Goal: Book appointment/travel/reservation

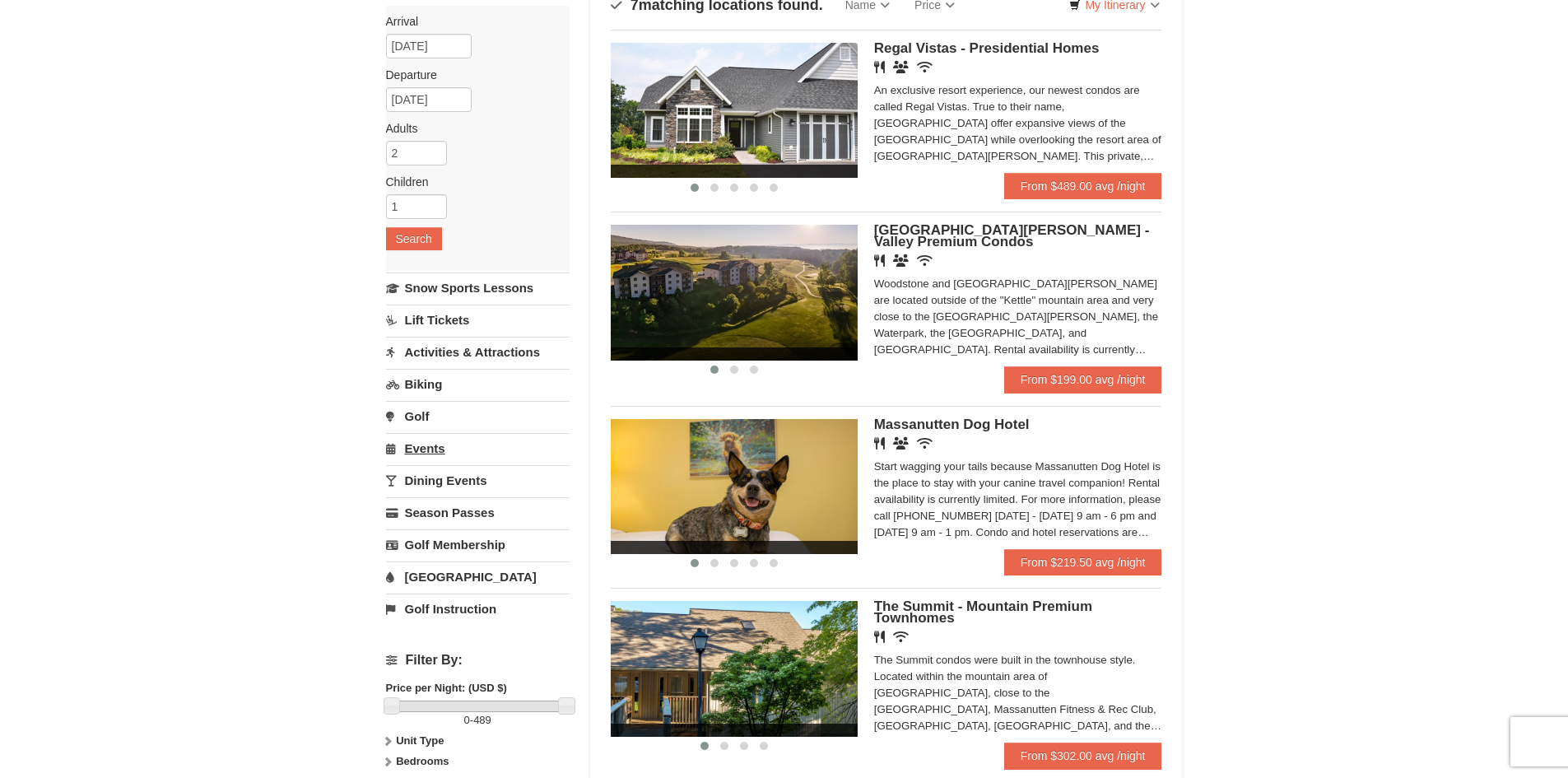
scroll to position [192, 0]
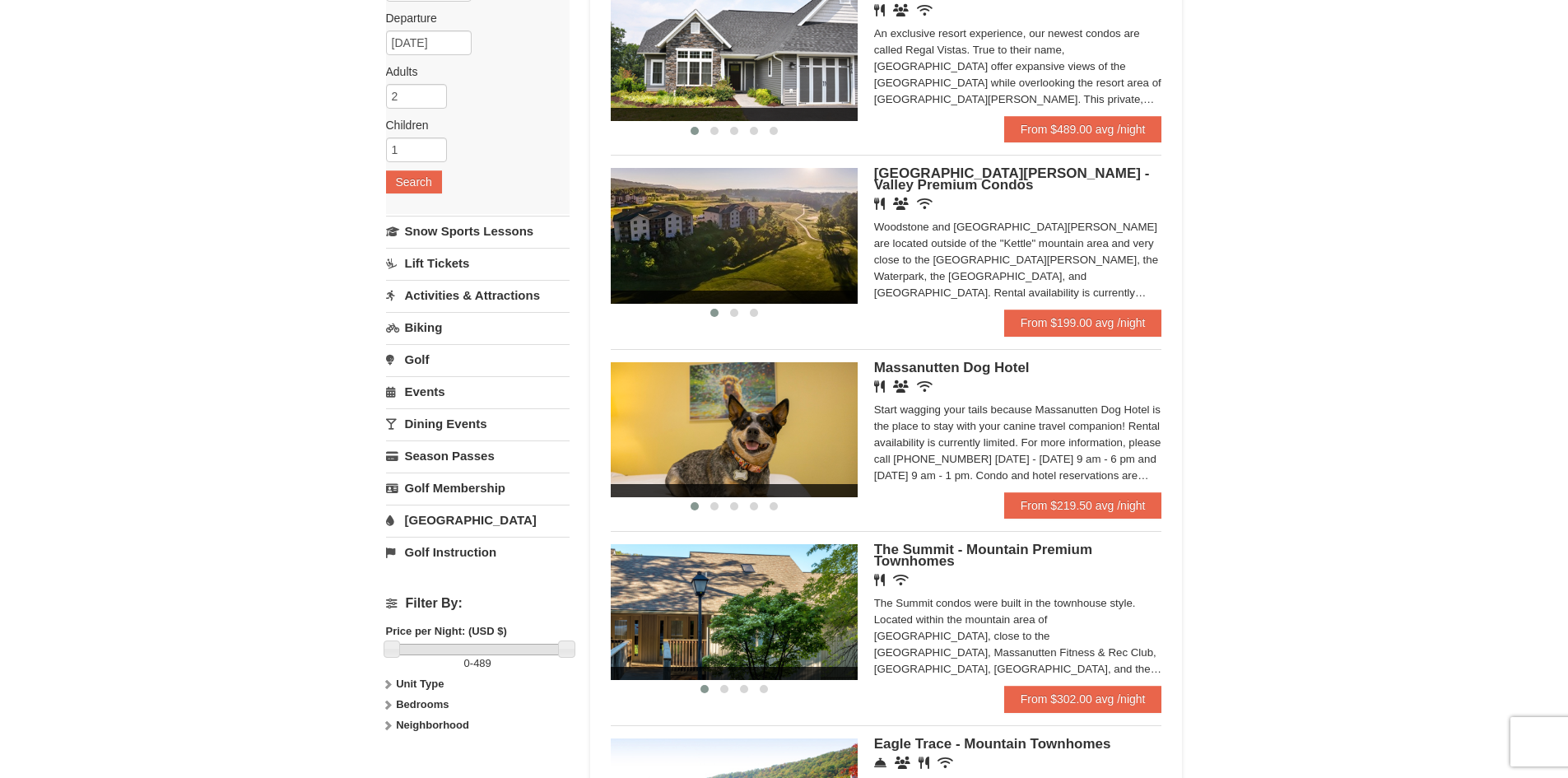
click at [447, 517] on link "[GEOGRAPHIC_DATA]" at bounding box center [477, 520] width 184 height 31
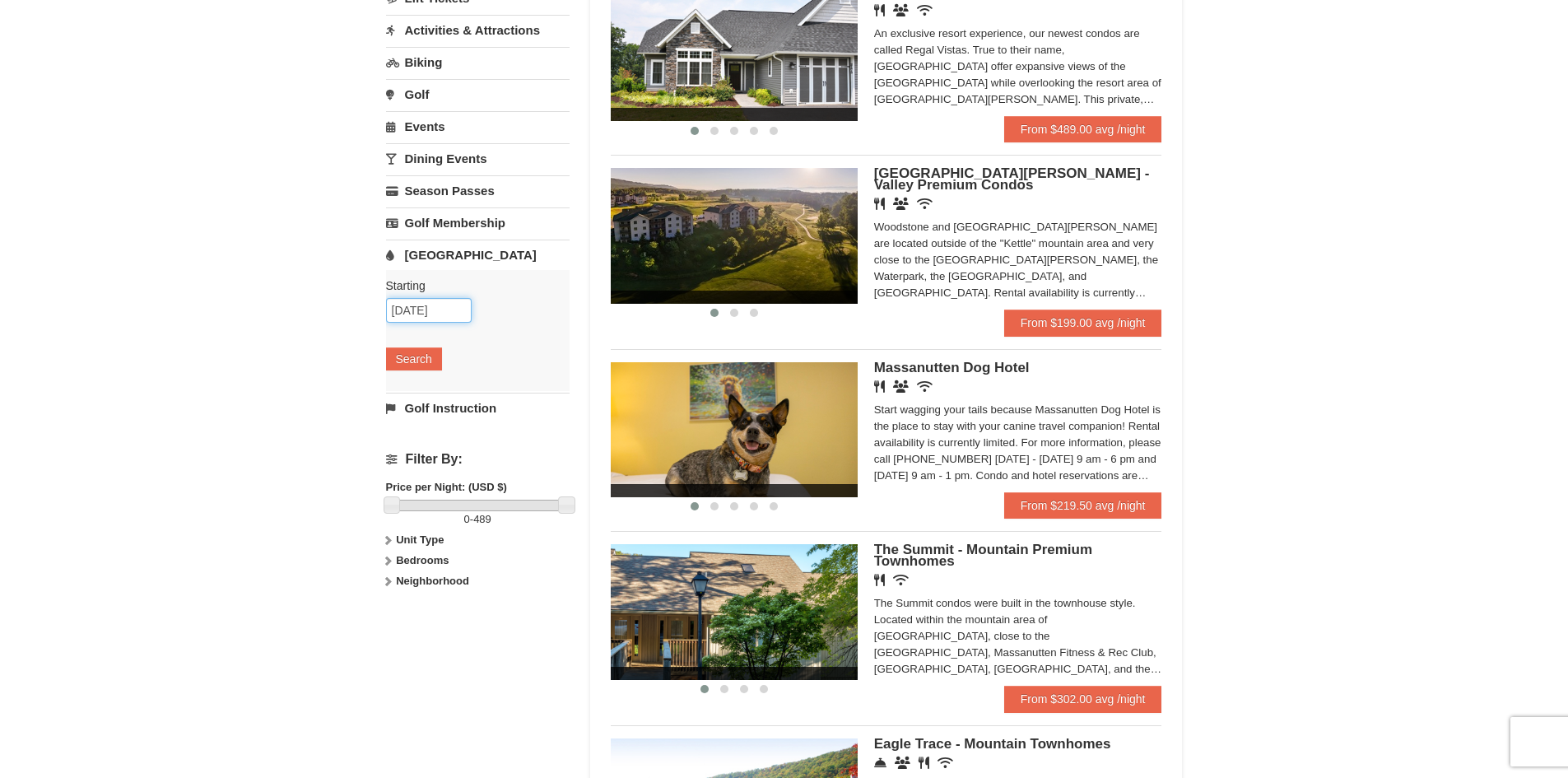
click at [429, 309] on input "10/09/2025" at bounding box center [429, 310] width 86 height 25
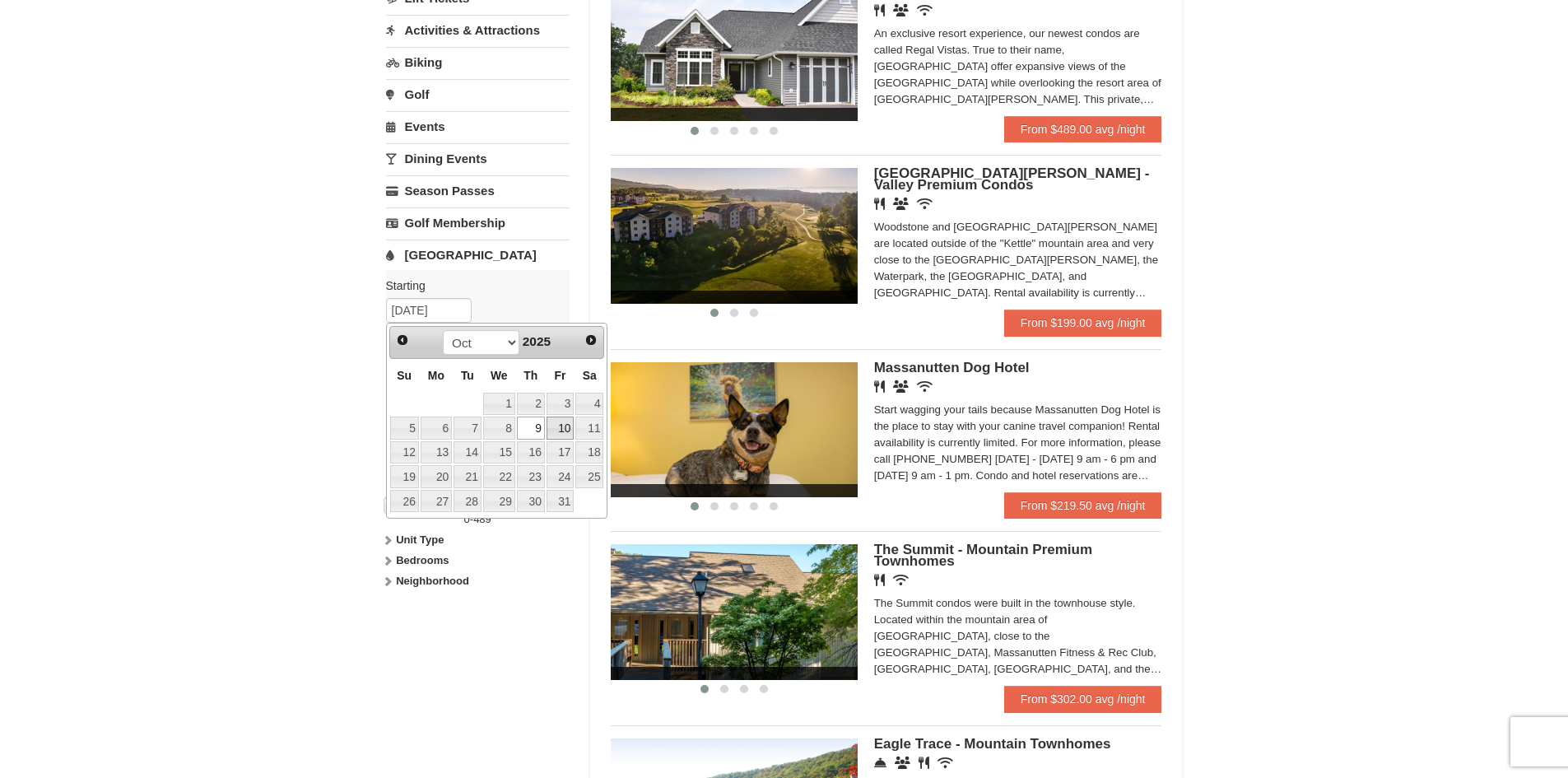
click at [562, 433] on link "10" at bounding box center [561, 428] width 28 height 23
type input "10/10/2025"
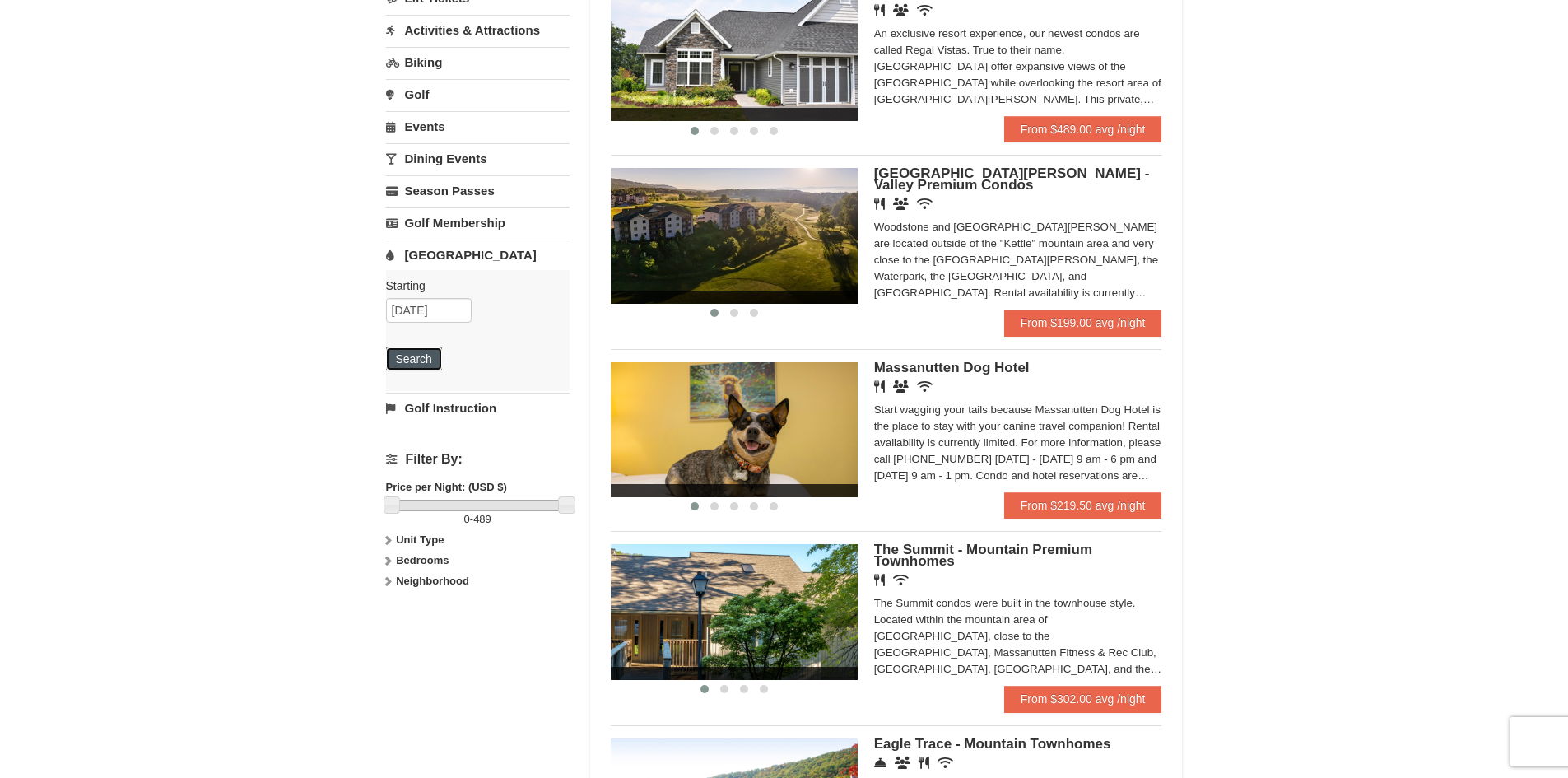
click at [422, 363] on button "Search" at bounding box center [414, 358] width 56 height 23
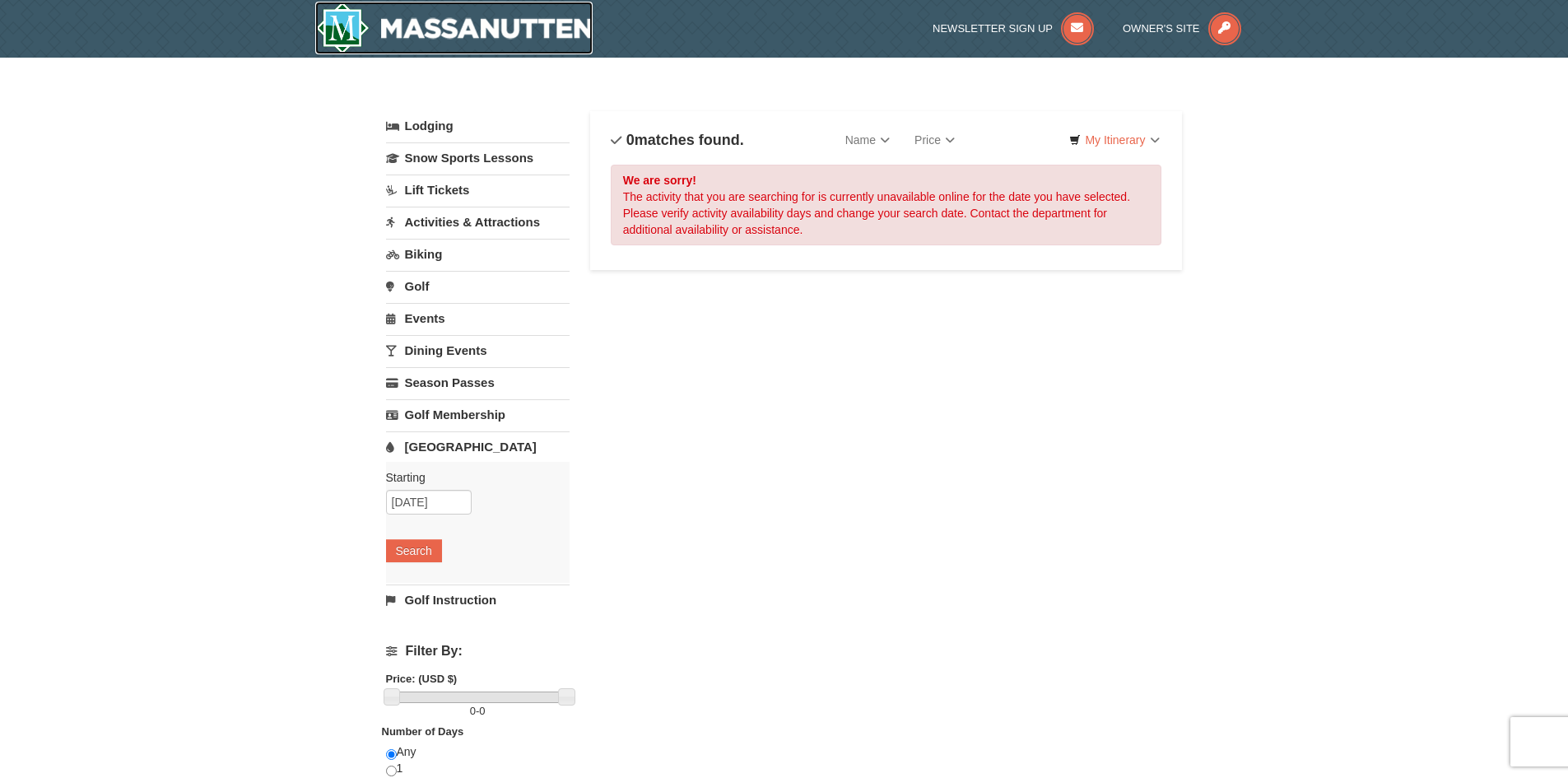
click at [356, 26] on img at bounding box center [454, 28] width 278 height 53
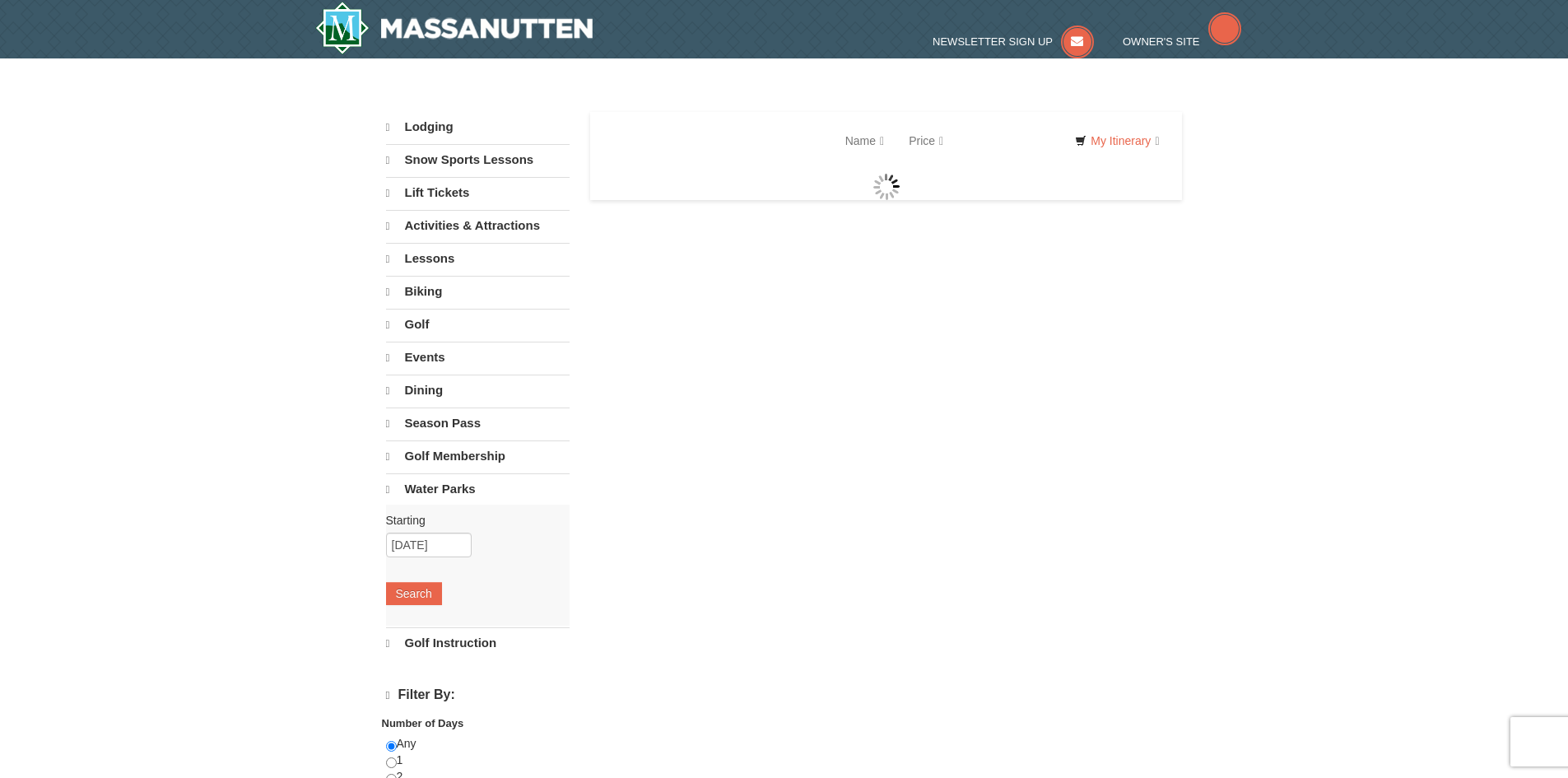
select select "9"
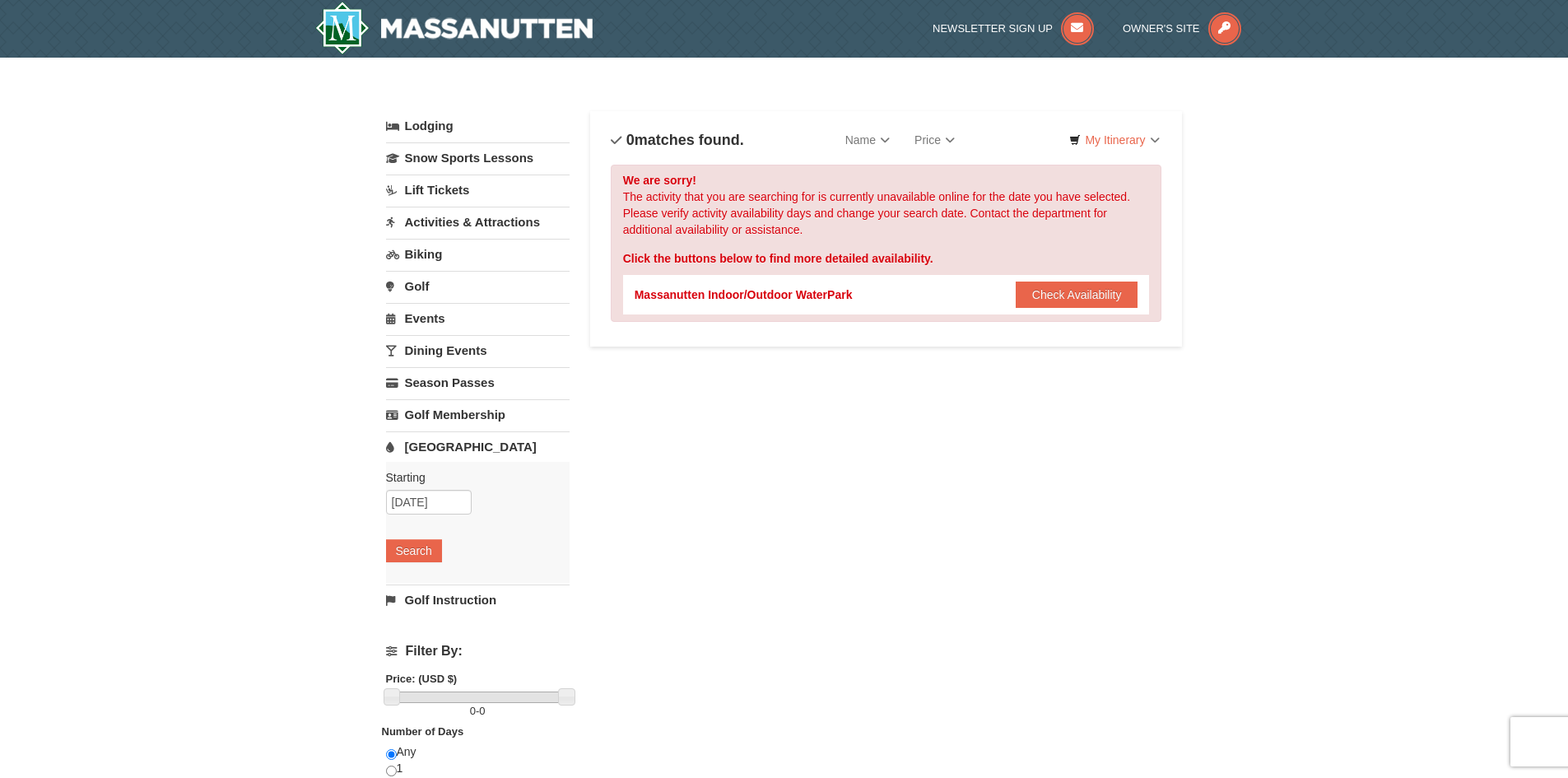
click at [454, 213] on link "Activities & Attractions" at bounding box center [477, 222] width 184 height 31
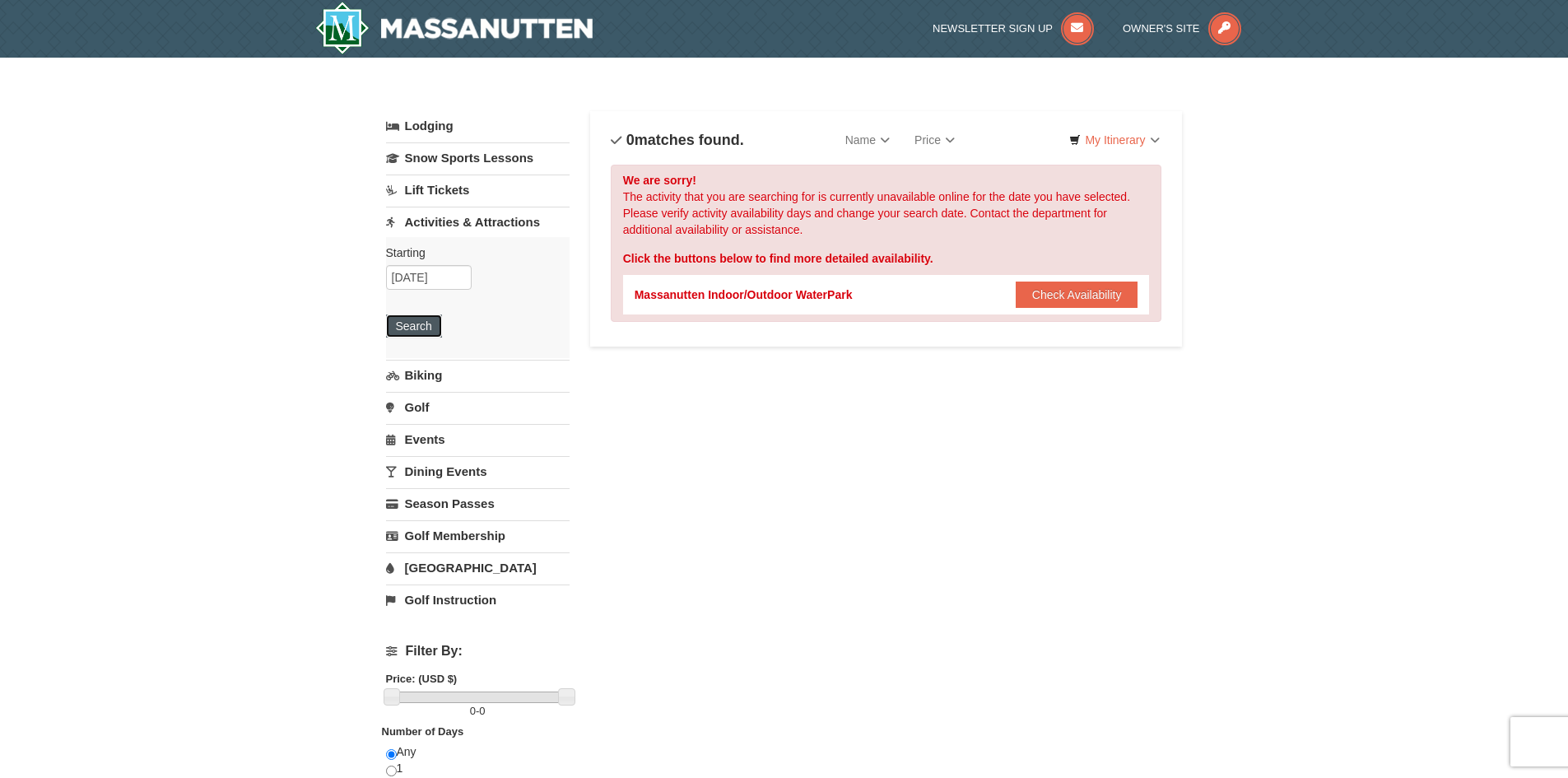
click at [431, 329] on button "Search" at bounding box center [414, 325] width 56 height 23
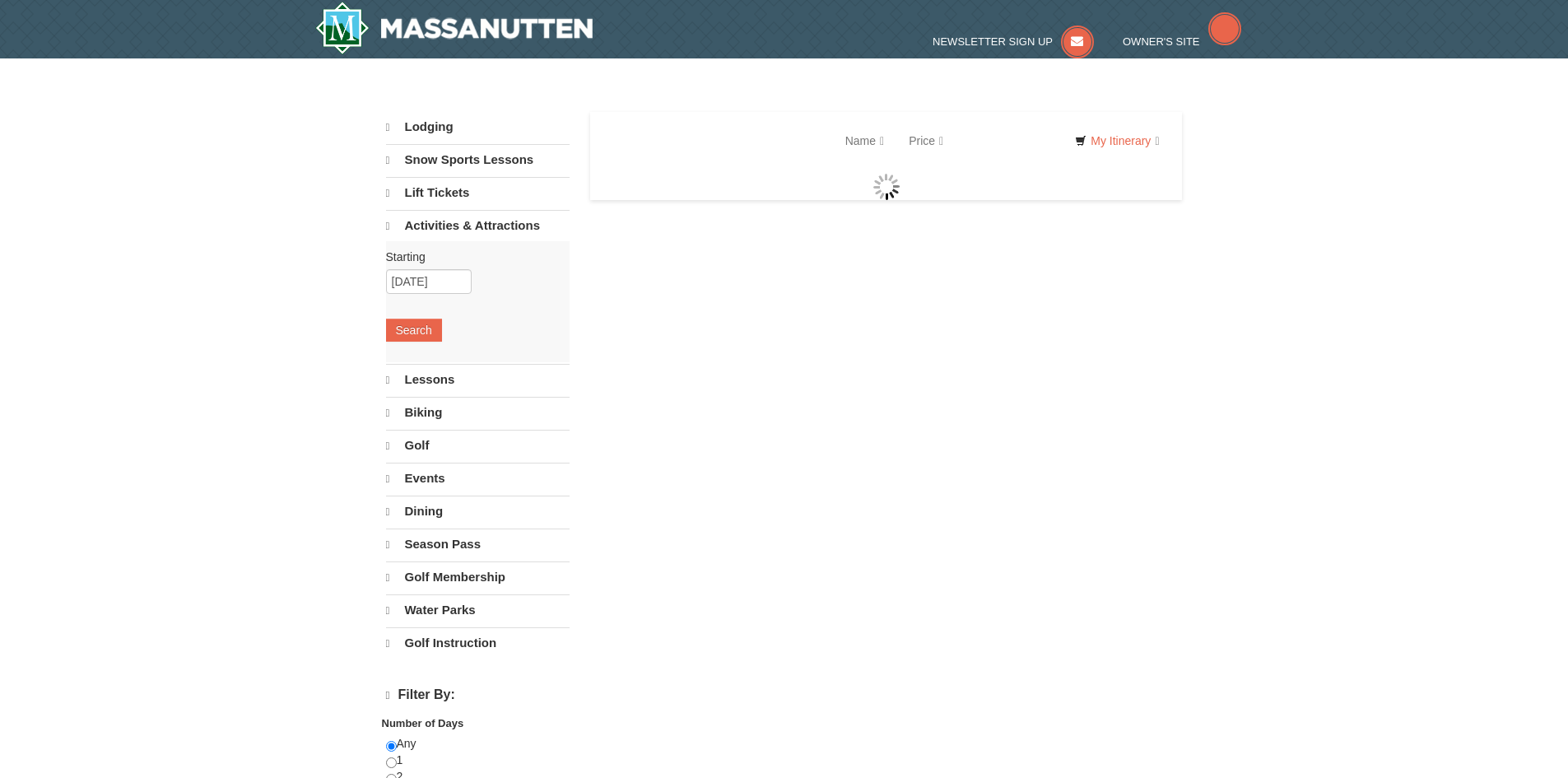
select select "9"
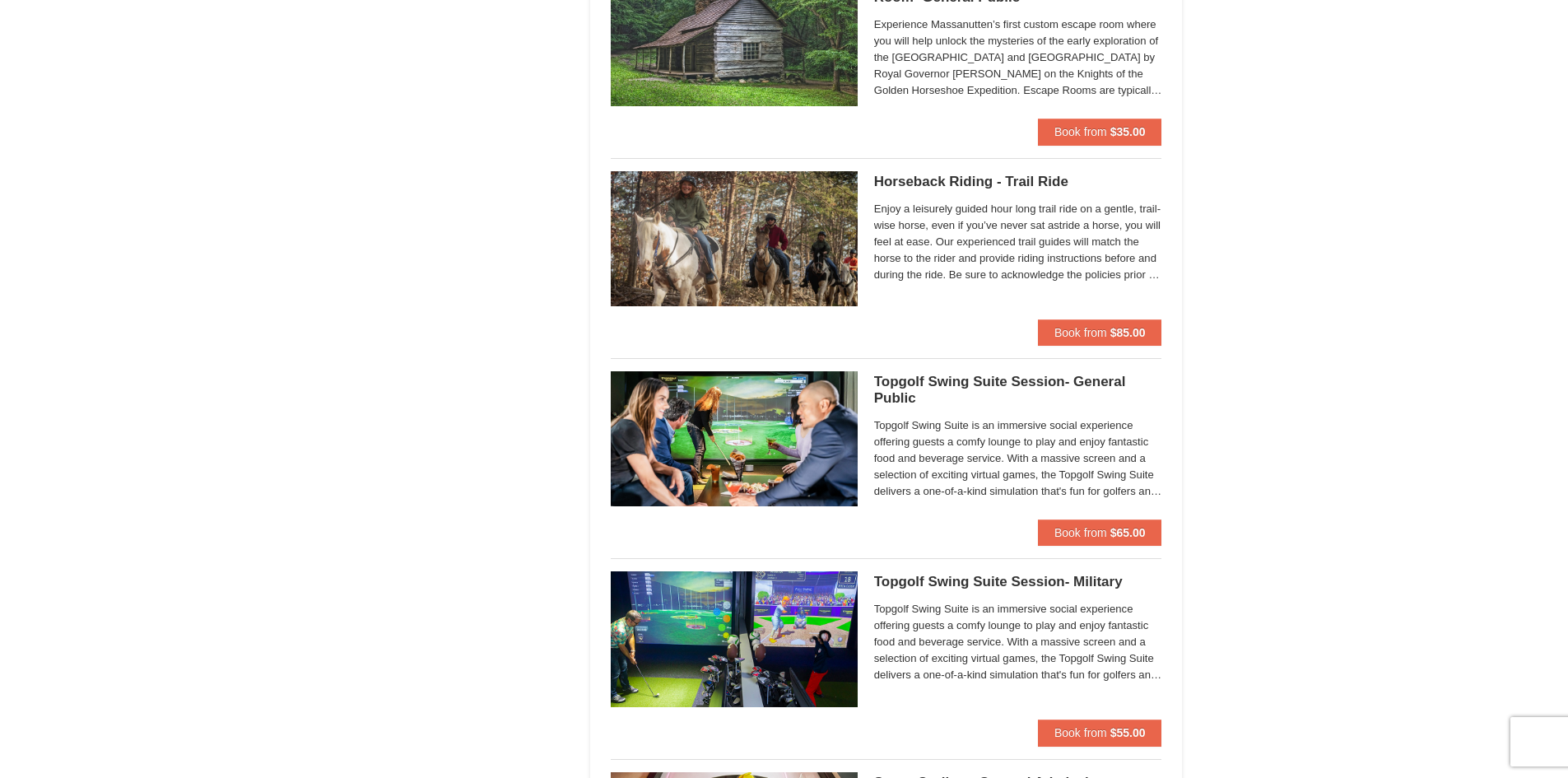
scroll to position [1714, 0]
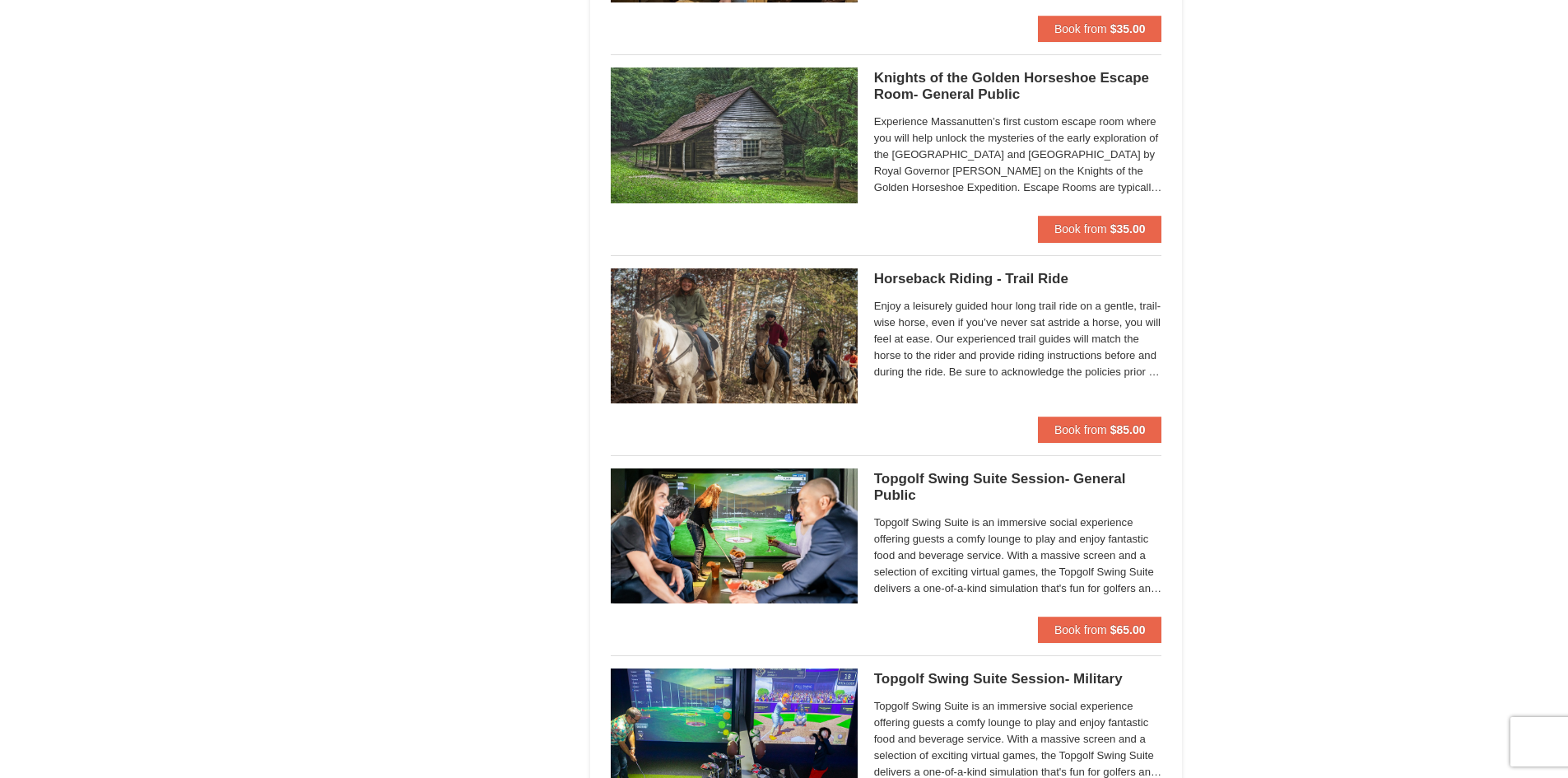
drag, startPoint x: 1262, startPoint y: 328, endPoint x: 191, endPoint y: 235, distance: 1075.0
click at [190, 235] on div "× Categories List Filter My Itinerary Questions? 1-540-289-9441 Lodging Arrival…" at bounding box center [784, 123] width 1568 height 3561
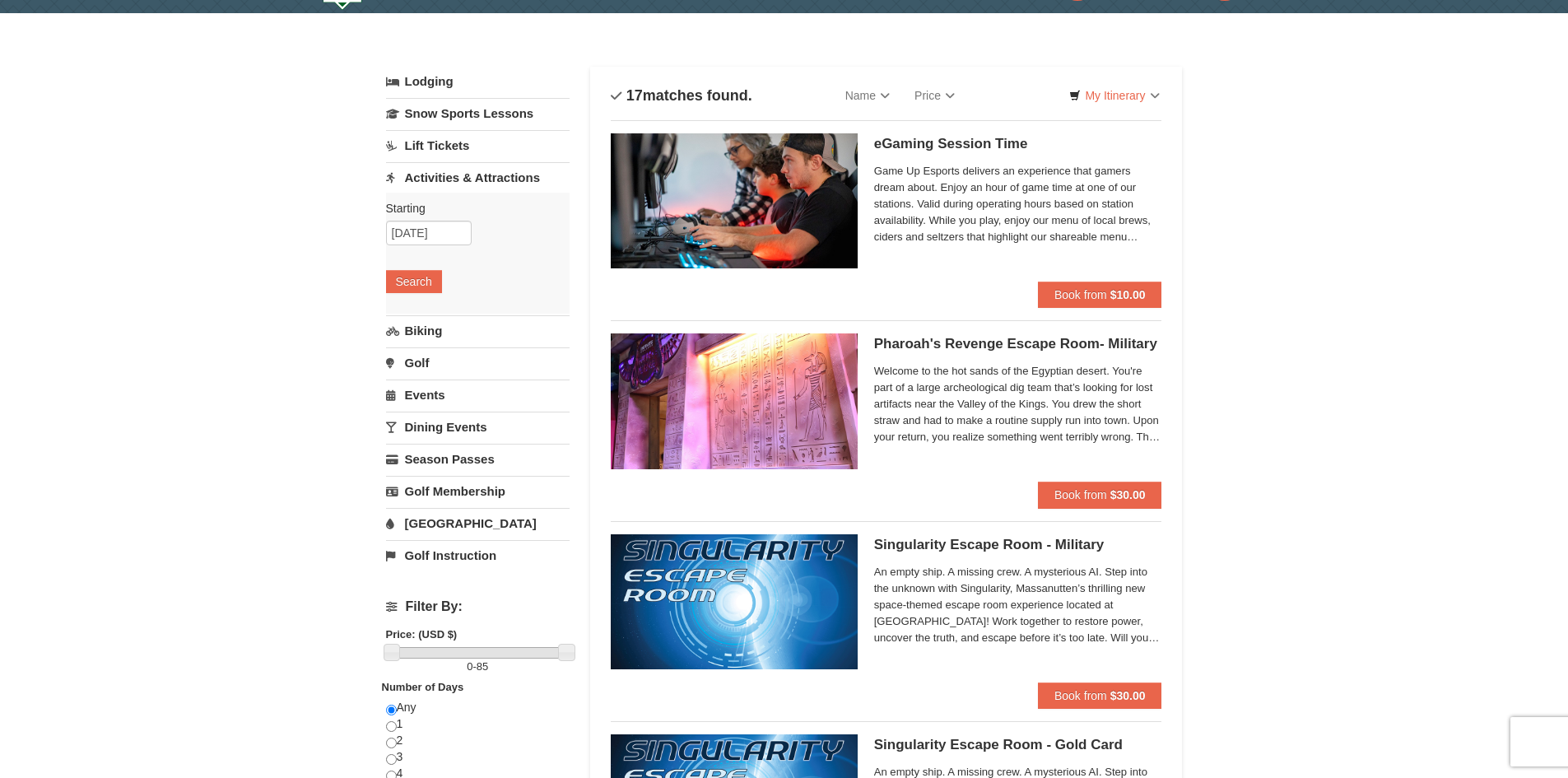
scroll to position [0, 0]
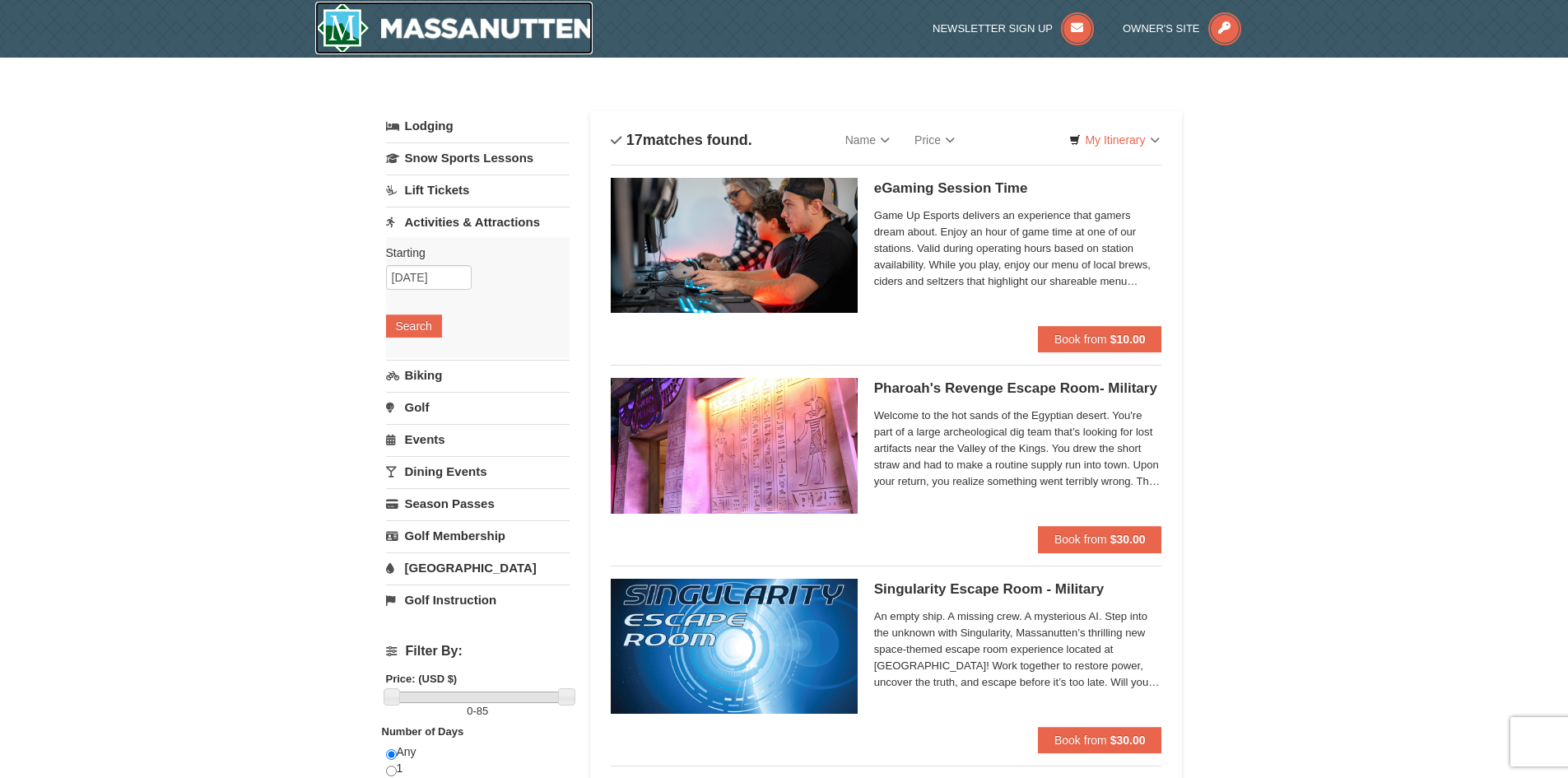
click at [398, 32] on img at bounding box center [454, 28] width 278 height 53
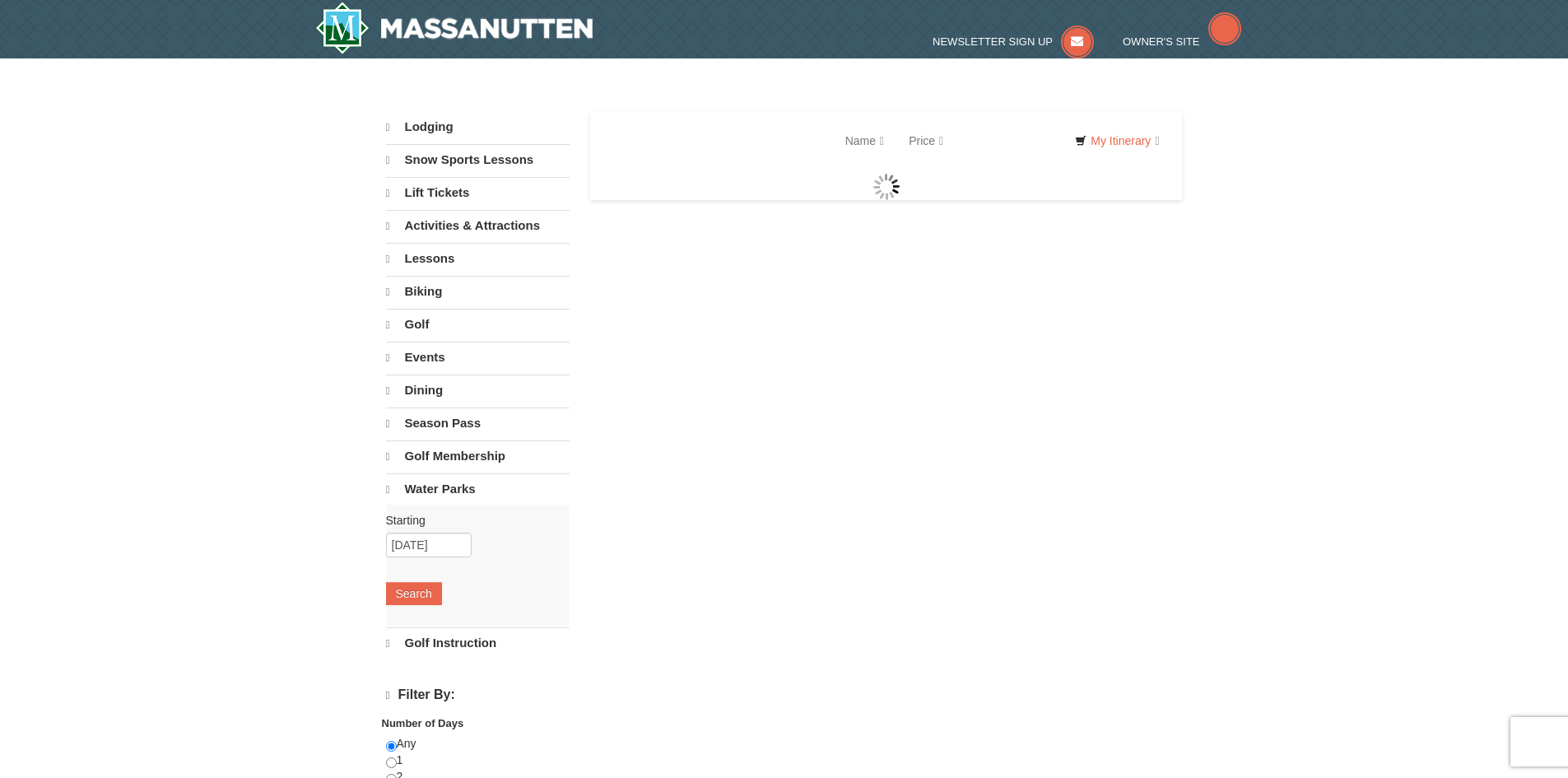
select select "9"
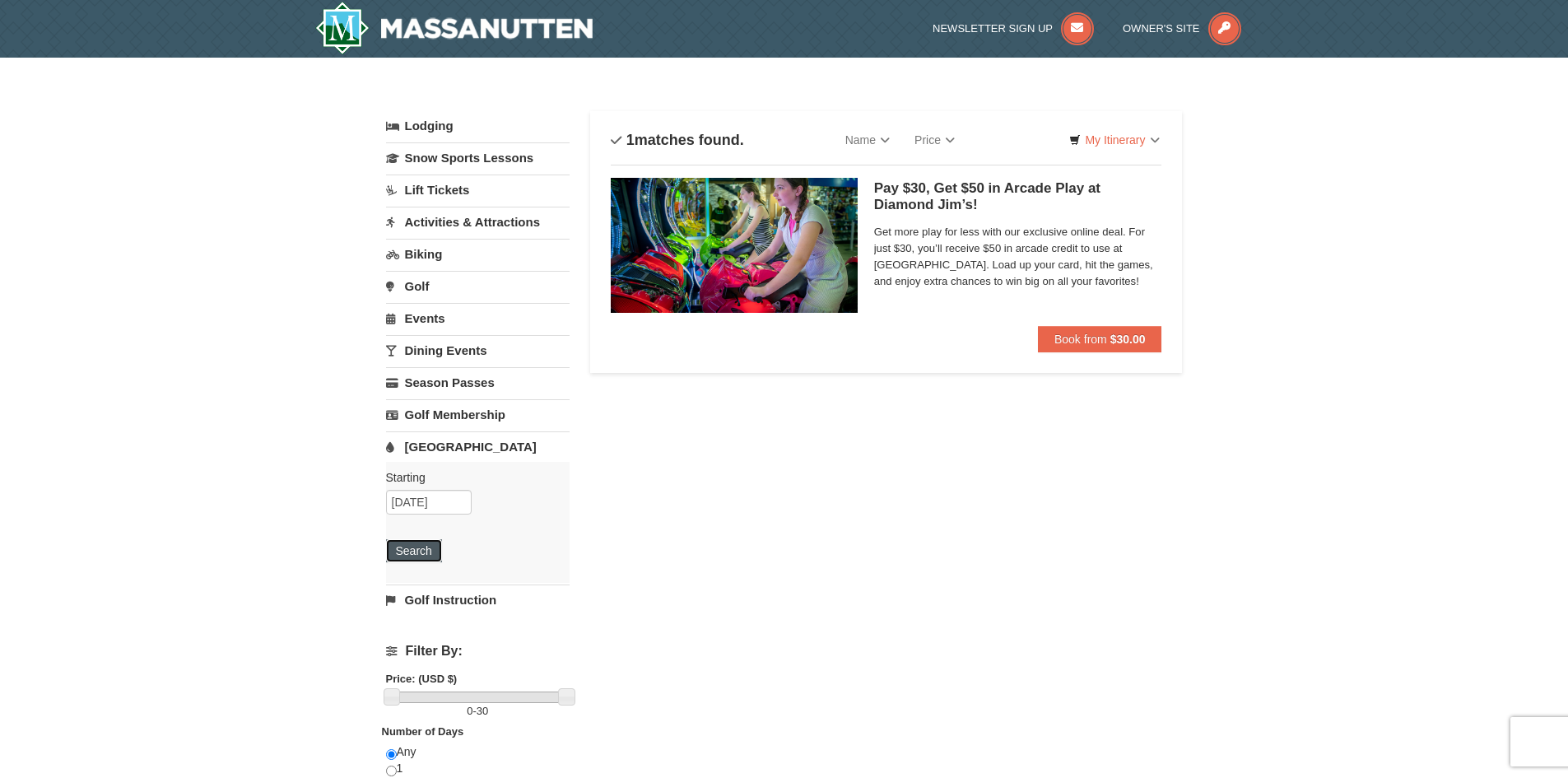
click at [431, 544] on button "Search" at bounding box center [414, 550] width 56 height 23
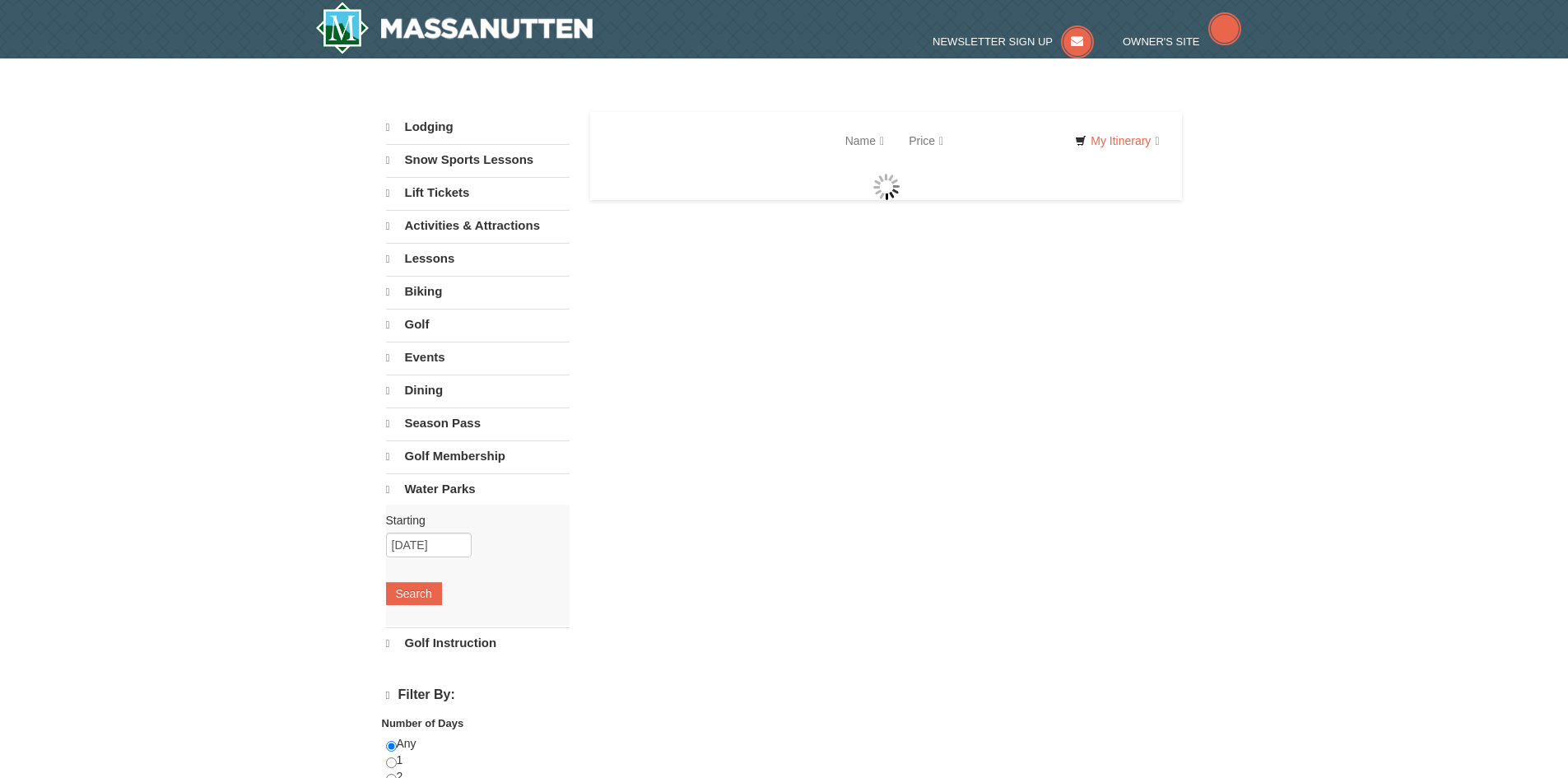
select select "9"
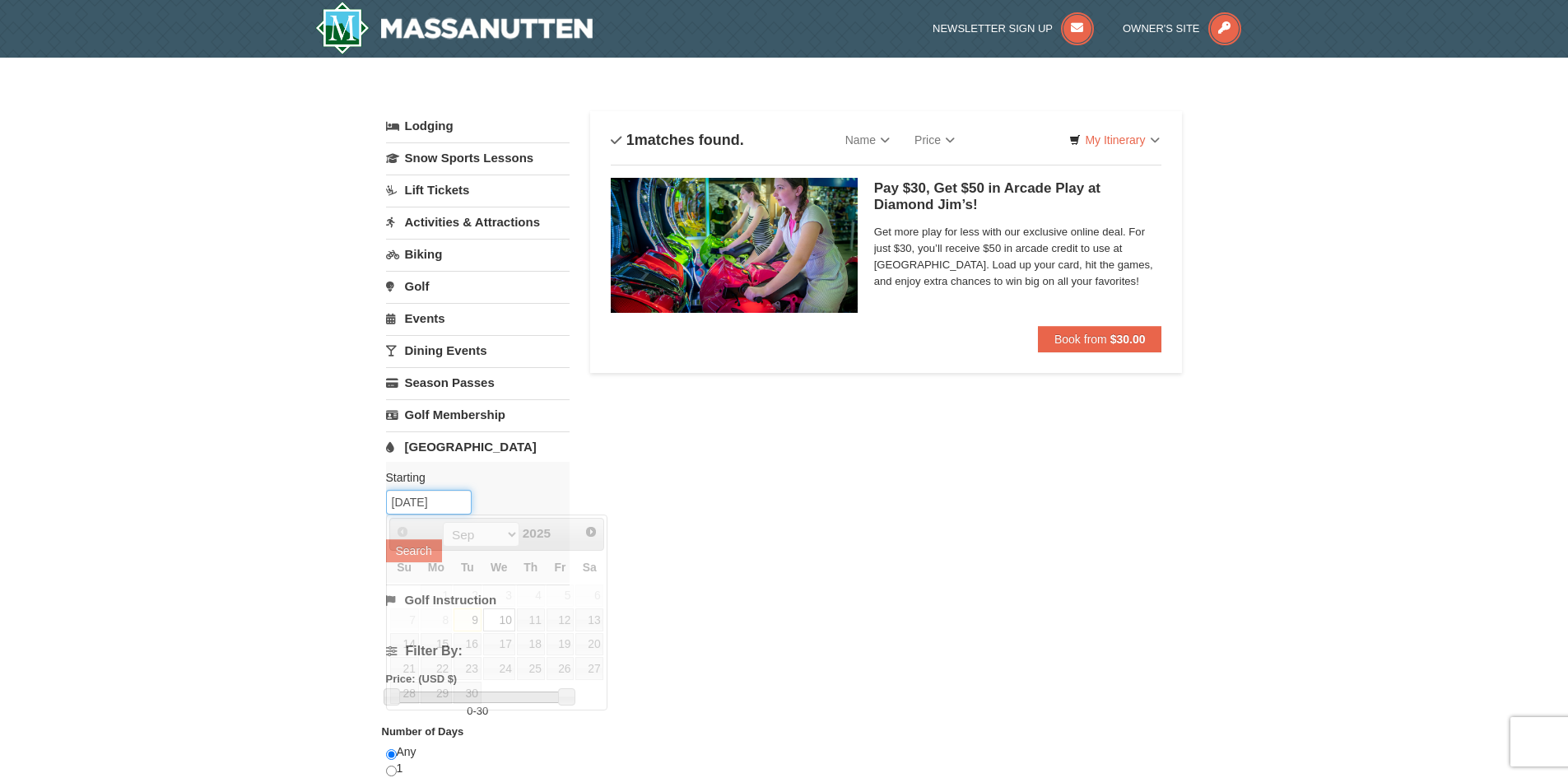
click at [415, 510] on input "09/10/2025" at bounding box center [429, 502] width 86 height 25
click at [720, 467] on div "Lodging Arrival Please format dates MM/DD/YYYY Please format dates MM/DD/YYYY 0…" at bounding box center [784, 543] width 796 height 864
